Goal: Task Accomplishment & Management: Use online tool/utility

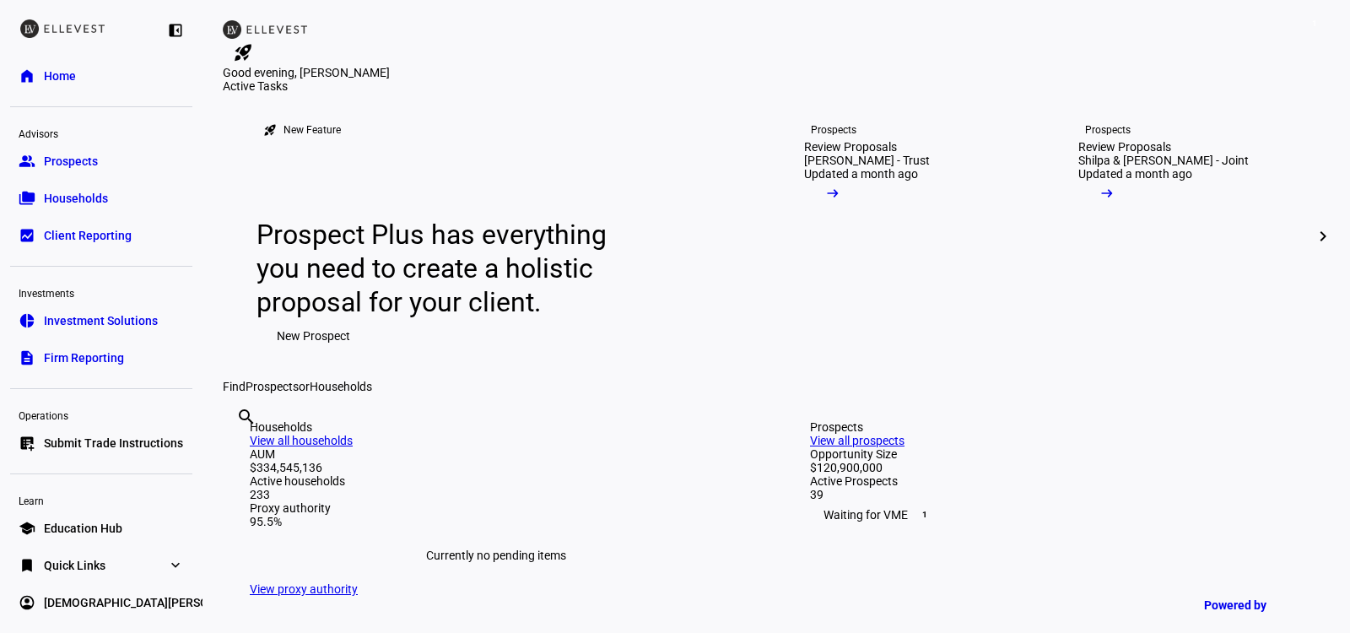
click at [105, 450] on span "Submit Trade Instructions" at bounding box center [113, 443] width 139 height 17
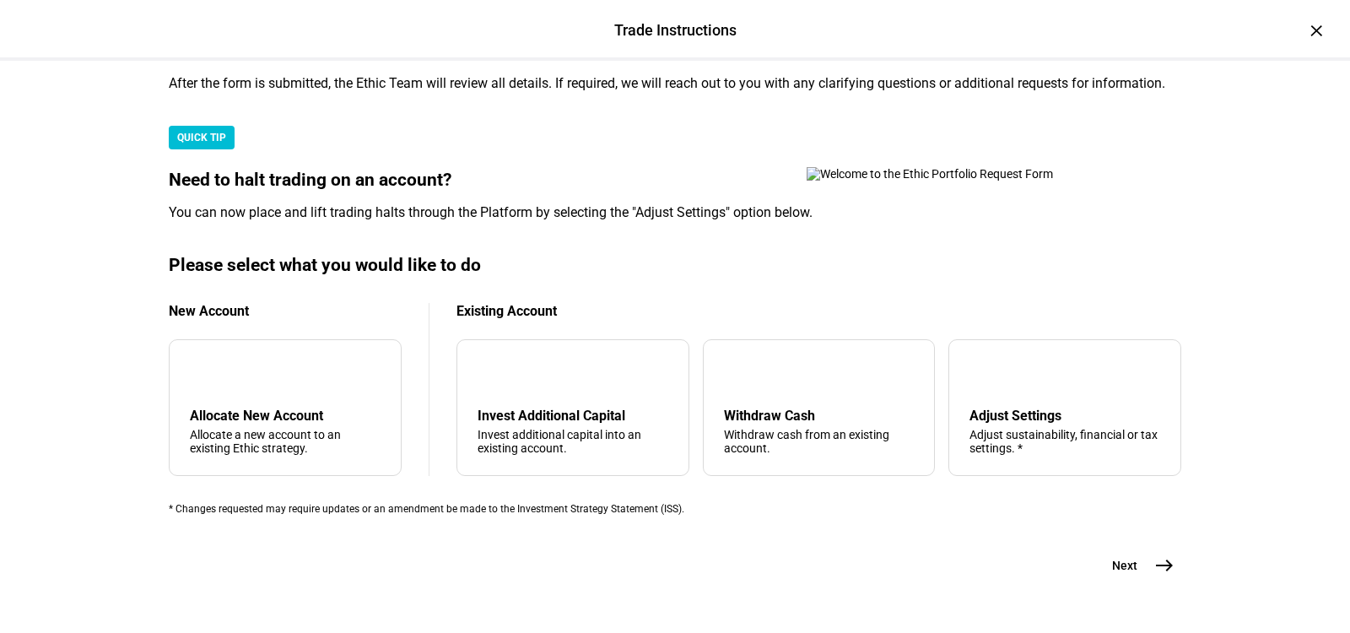
scroll to position [532, 0]
click at [805, 428] on div "Withdraw cash from an existing account." at bounding box center [819, 441] width 191 height 27
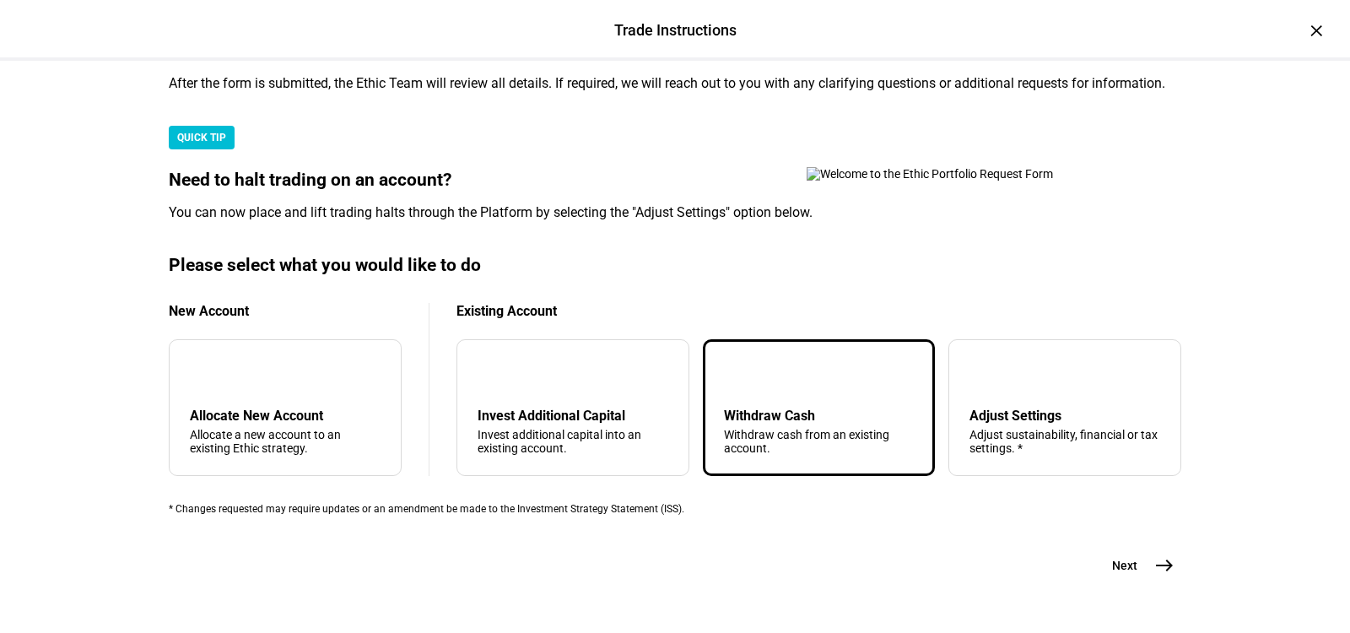
click at [1144, 549] on button "Next east" at bounding box center [1136, 566] width 89 height 34
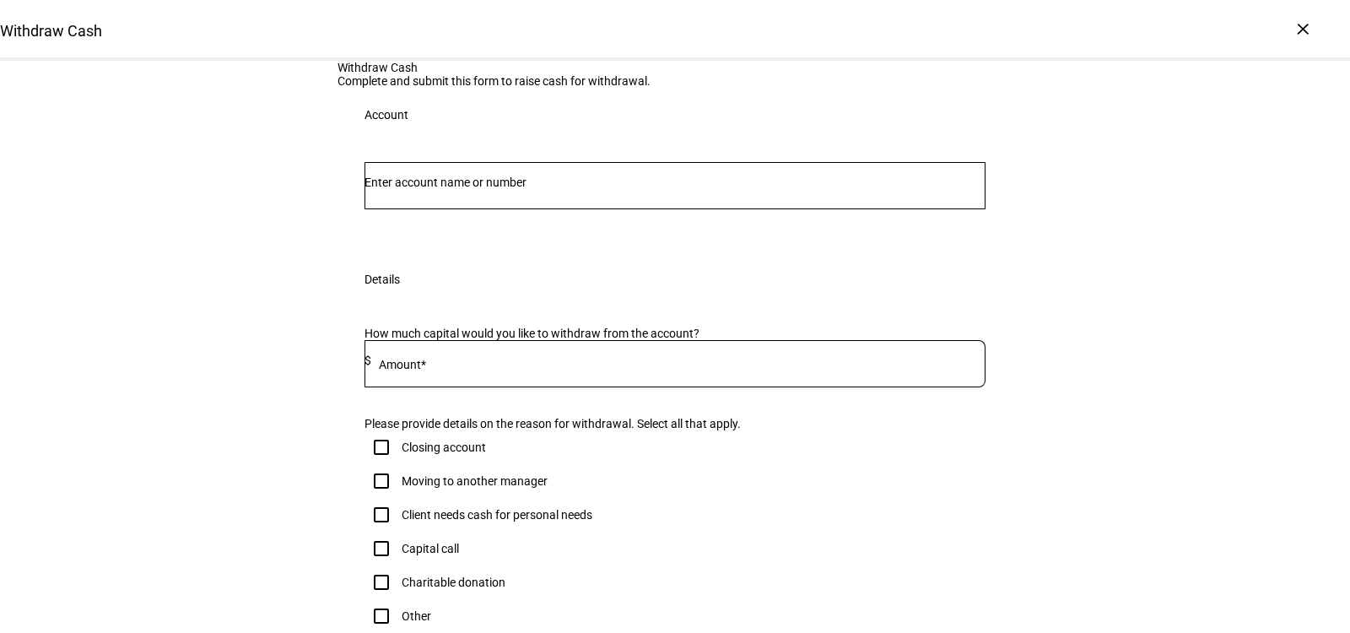
click at [498, 189] on input "Number" at bounding box center [675, 183] width 621 height 14
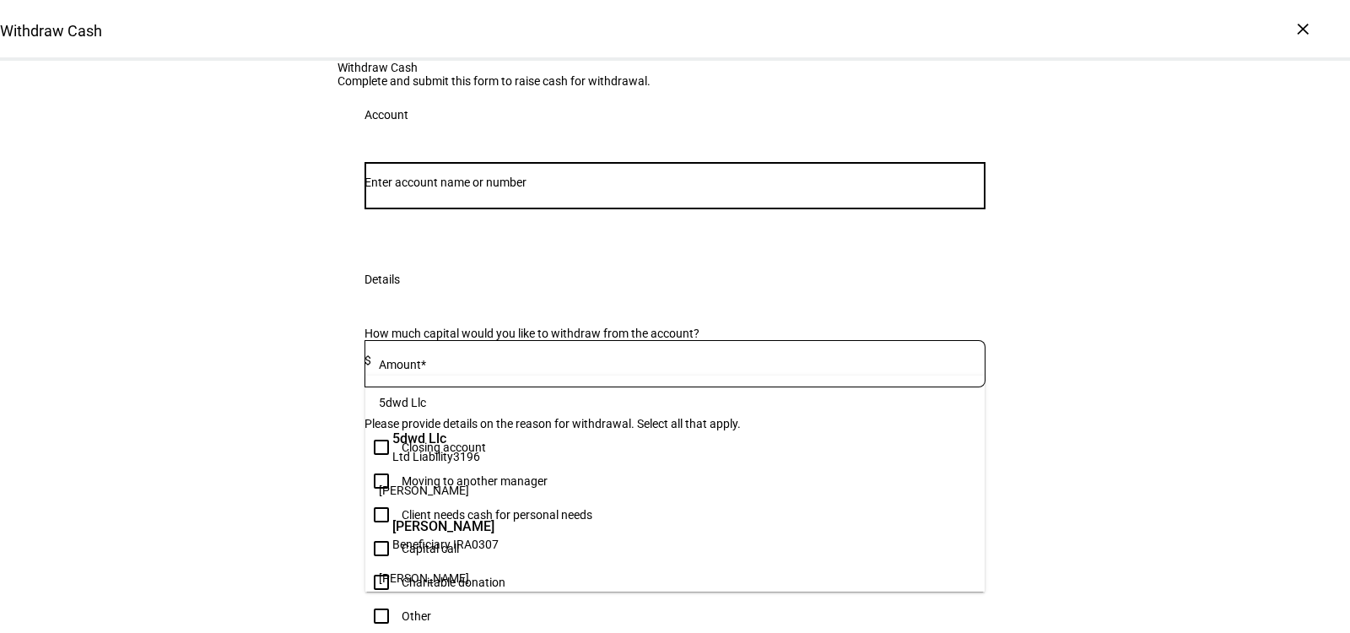
paste input "51963743"
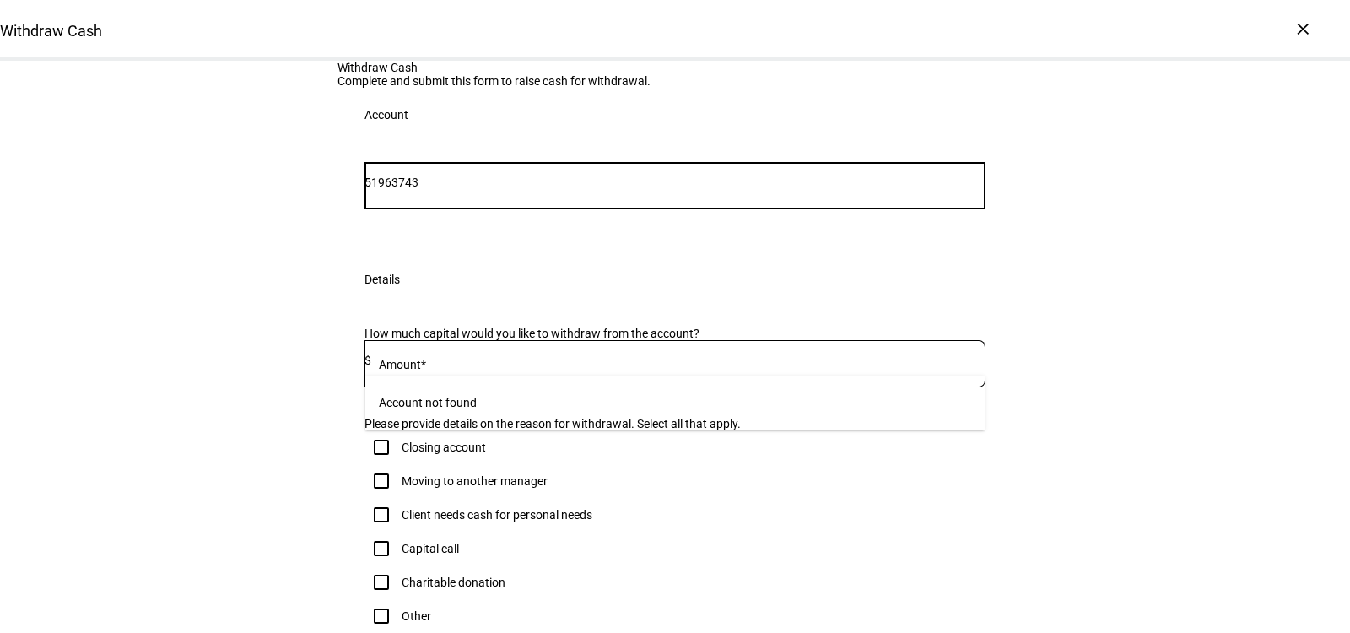
click at [417, 189] on input "51963743" at bounding box center [675, 183] width 621 height 14
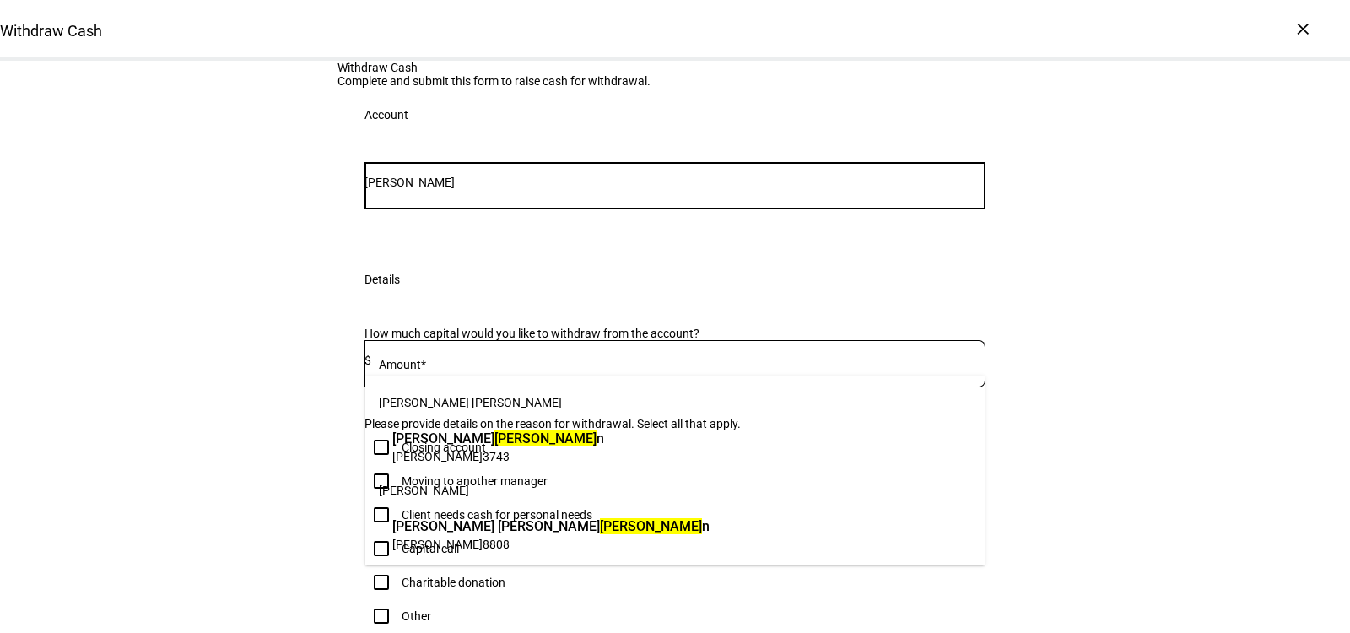
type input "[PERSON_NAME]"
click at [445, 452] on span "[PERSON_NAME]" at bounding box center [437, 457] width 90 height 14
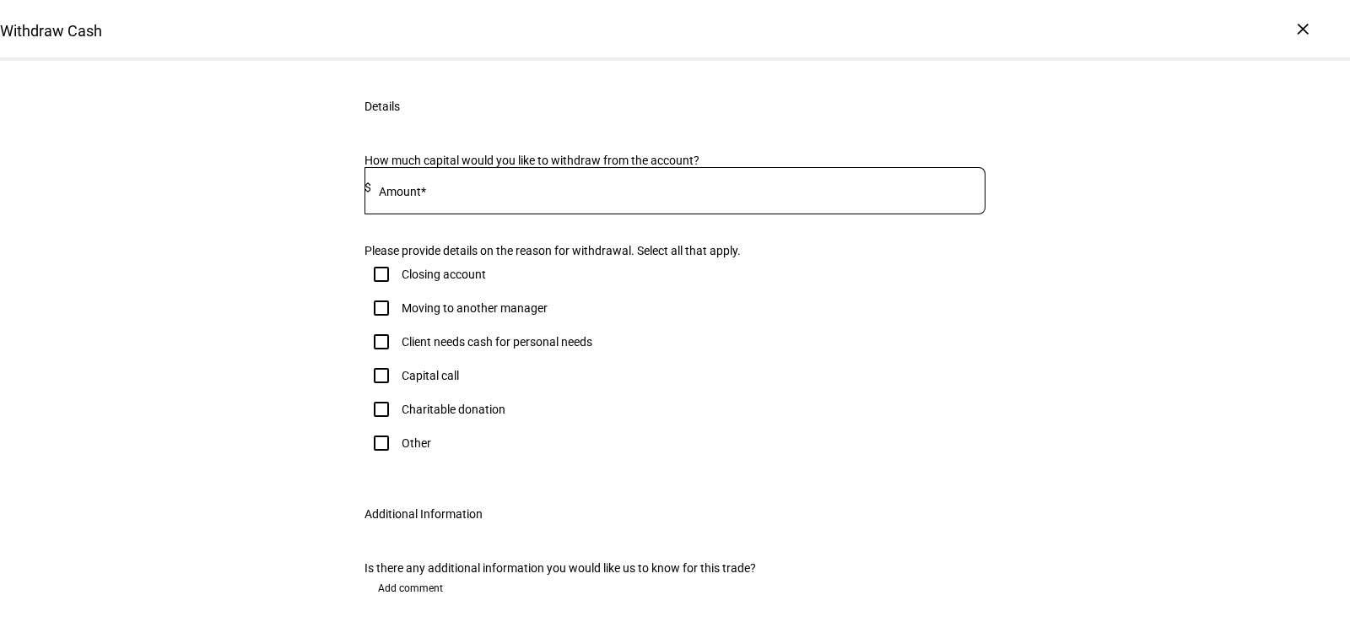
scroll to position [262, 0]
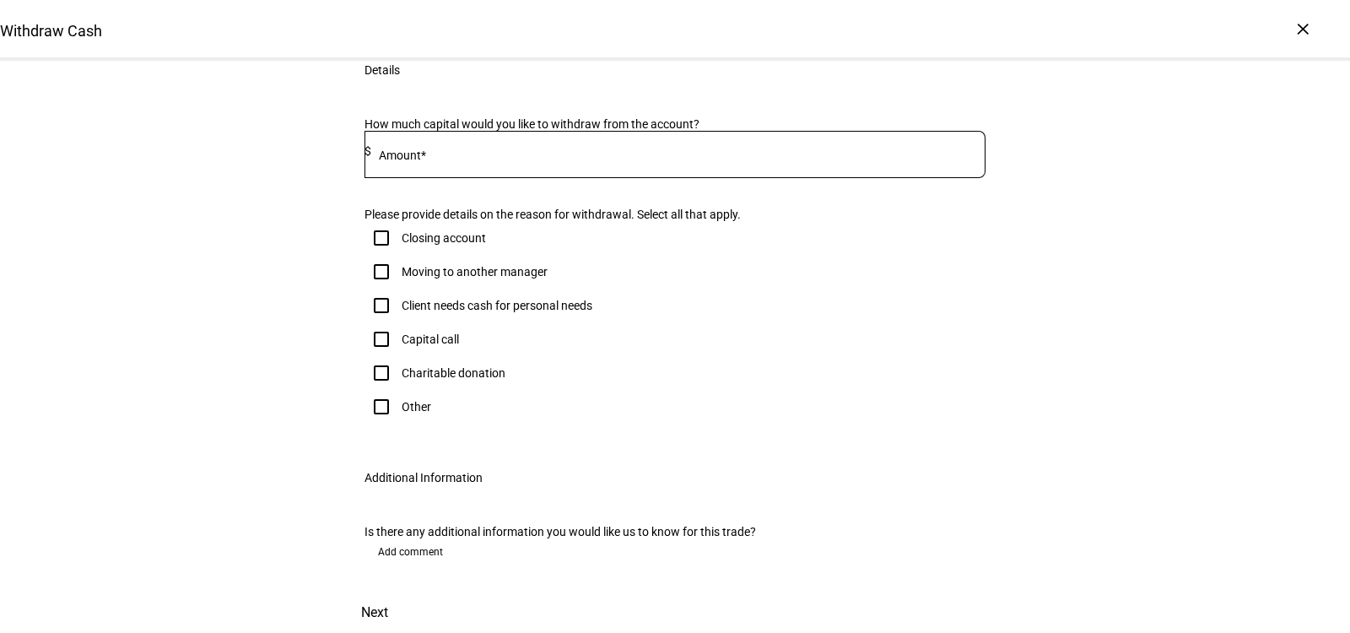
click at [615, 178] on div at bounding box center [678, 154] width 614 height 47
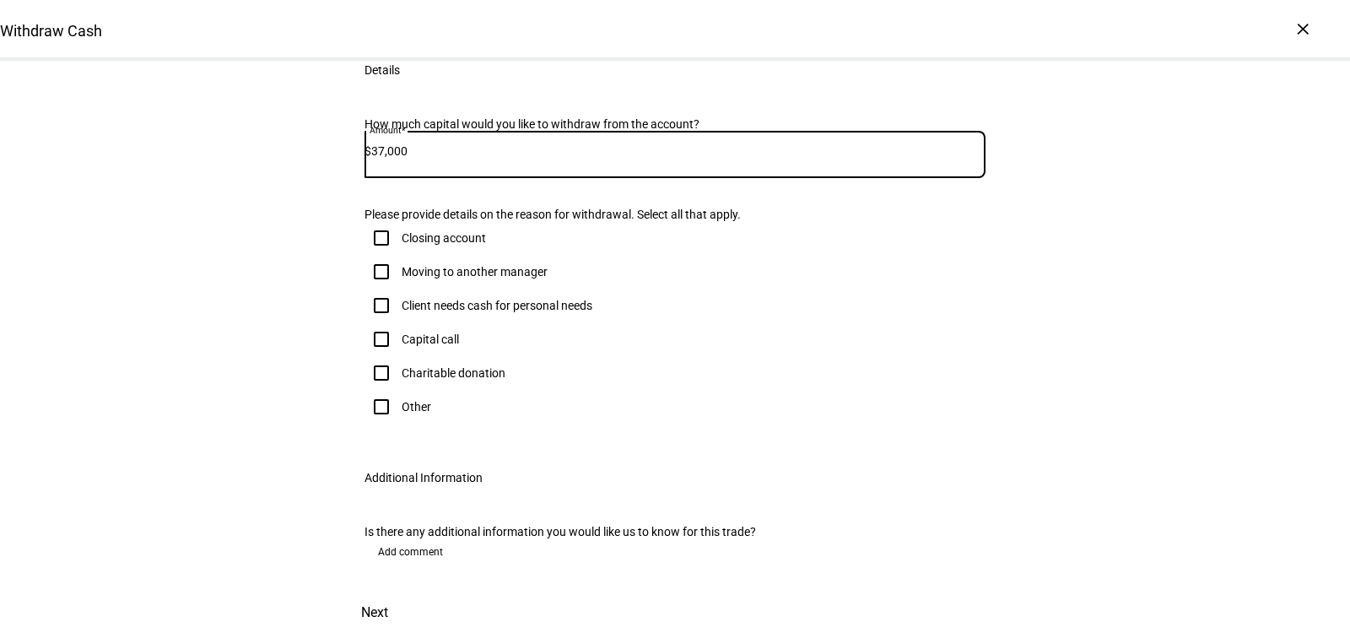
type input "37,000"
click at [381, 424] on input "Other" at bounding box center [382, 407] width 34 height 34
checkbox input "true"
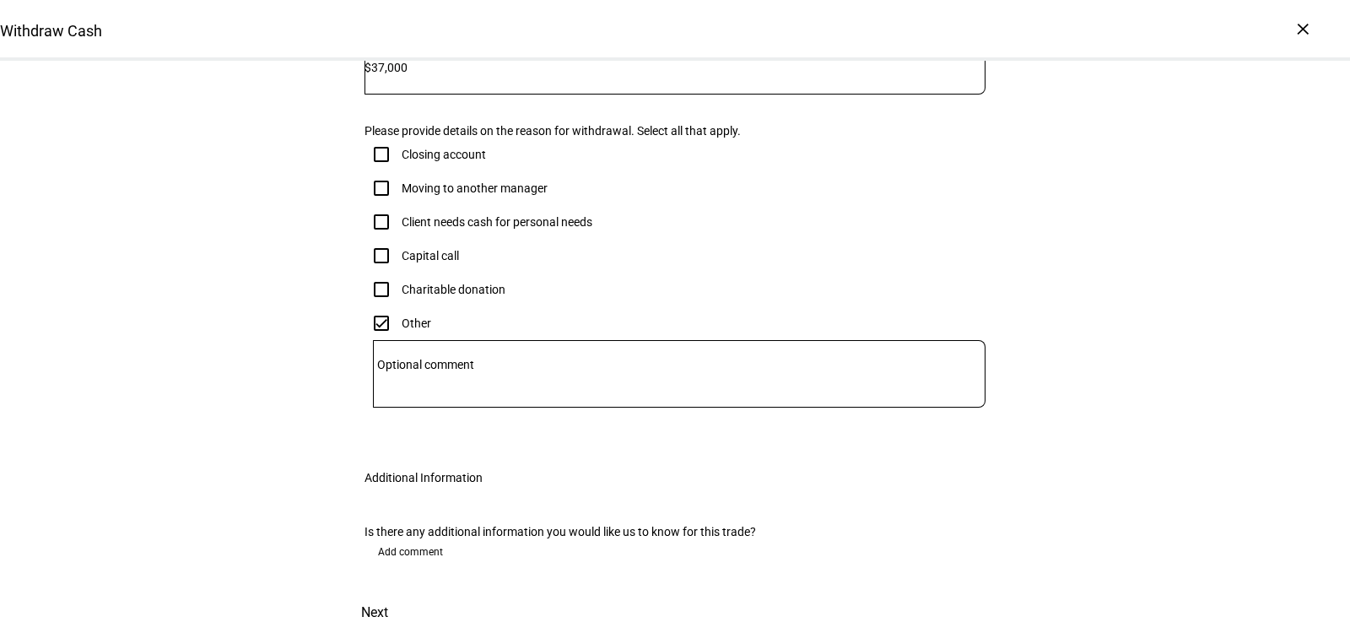
click at [476, 408] on div at bounding box center [679, 374] width 613 height 68
type textarea "reducing equities"
click at [388, 592] on span "Next" at bounding box center [374, 612] width 27 height 41
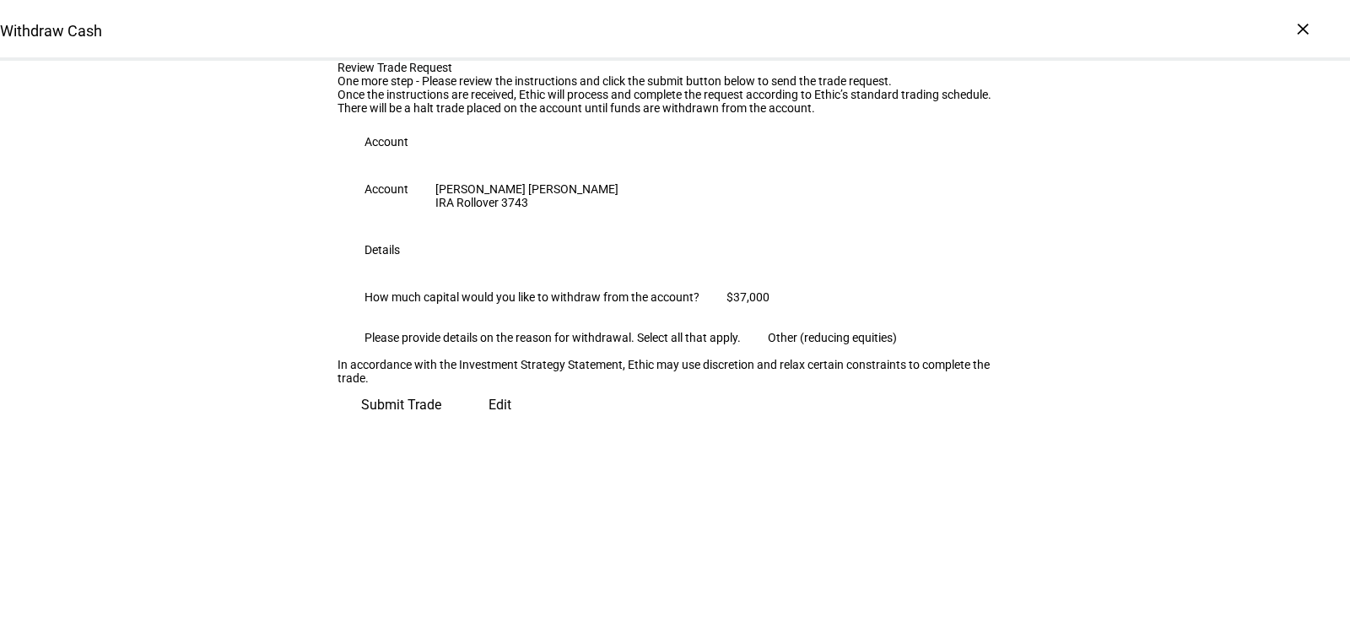
scroll to position [177, 0]
click at [441, 425] on span "Submit Trade" at bounding box center [401, 405] width 80 height 41
